Goal: Transaction & Acquisition: Purchase product/service

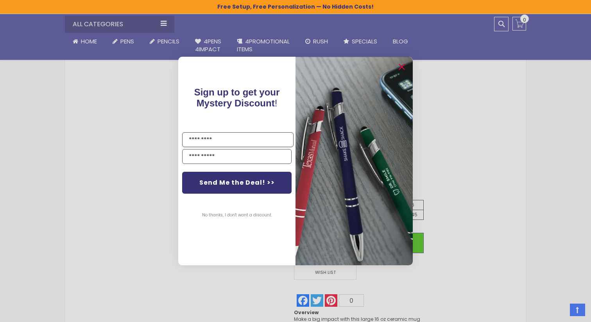
scroll to position [257, 0]
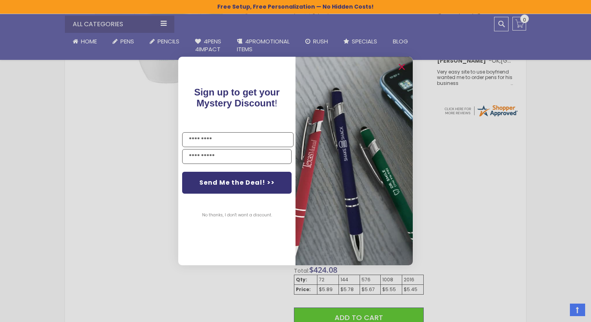
click at [494, 170] on div "Close dialog Sign up to get your Mystery Discount ! Name Email Send Me the Deal…" at bounding box center [295, 161] width 591 height 322
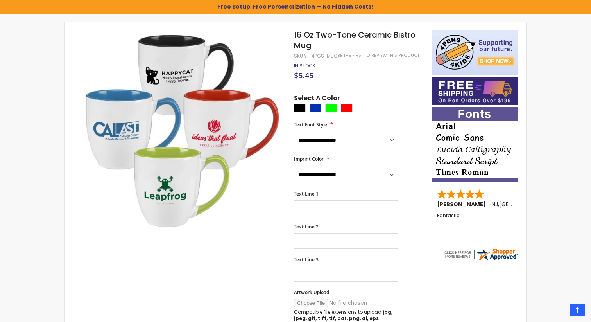
scroll to position [106, 0]
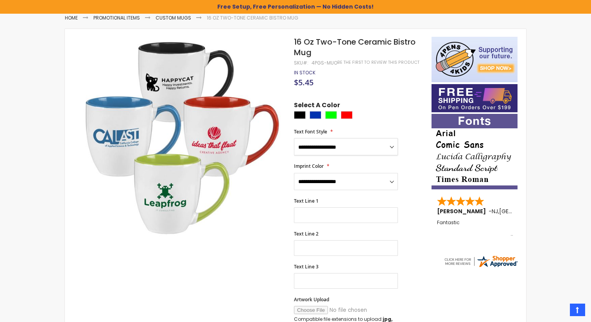
click at [392, 148] on select "**********" at bounding box center [346, 146] width 104 height 17
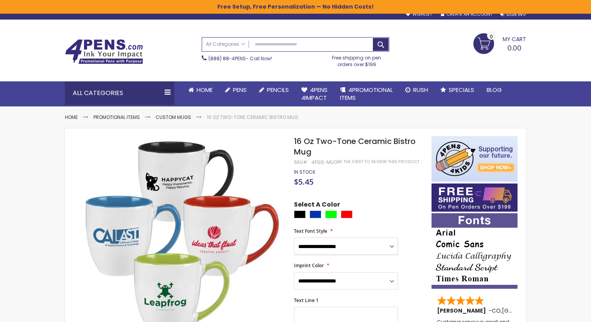
scroll to position [0, 0]
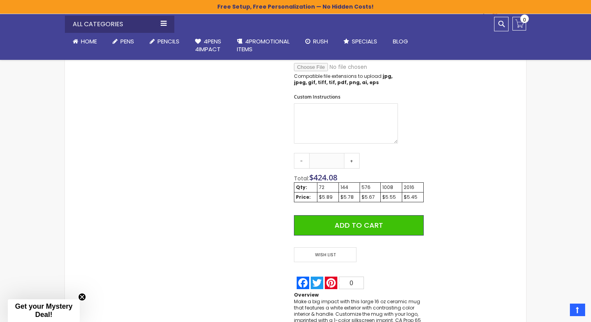
scroll to position [353, 0]
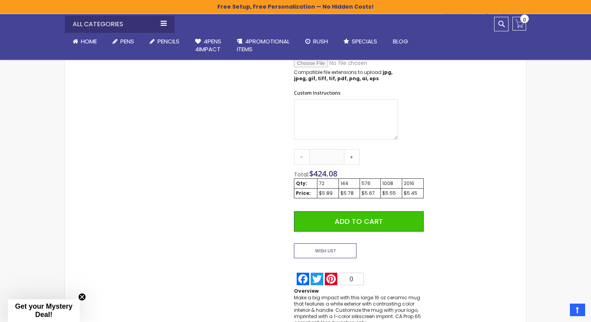
click at [330, 250] on span "Wish List" at bounding box center [325, 250] width 63 height 15
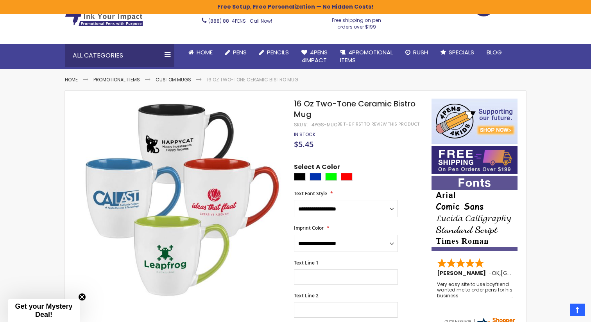
scroll to position [43, 0]
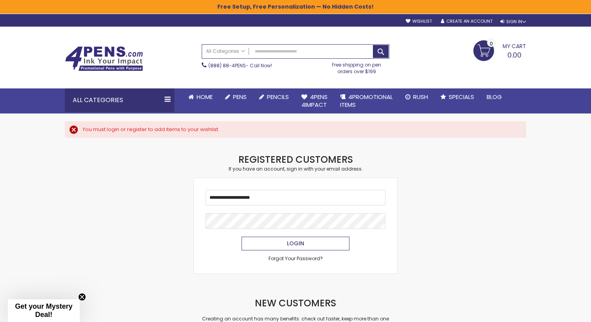
click at [298, 244] on span "Login" at bounding box center [295, 243] width 17 height 8
